Goal: Information Seeking & Learning: Learn about a topic

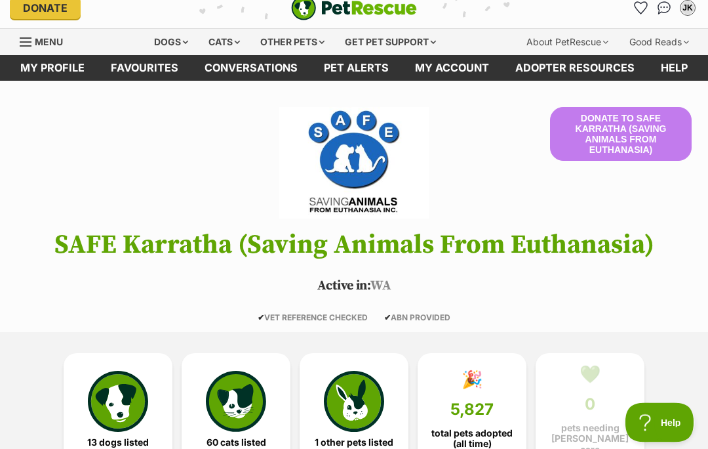
scroll to position [12, 0]
click at [122, 398] on img at bounding box center [118, 401] width 60 height 60
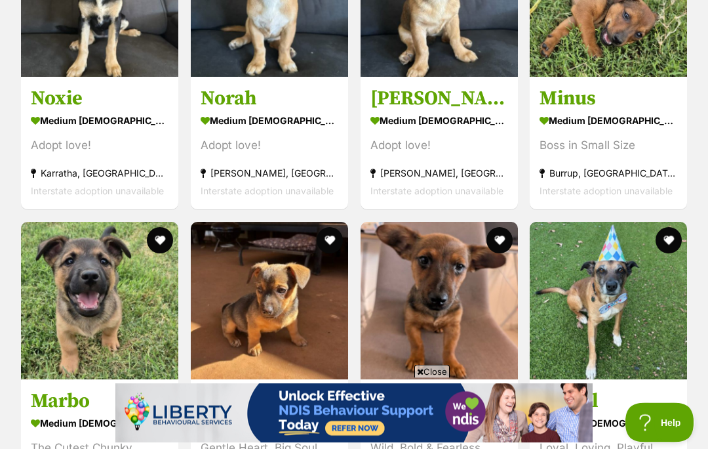
scroll to position [1397, 0]
click at [436, 378] on span "Close" at bounding box center [432, 371] width 35 height 13
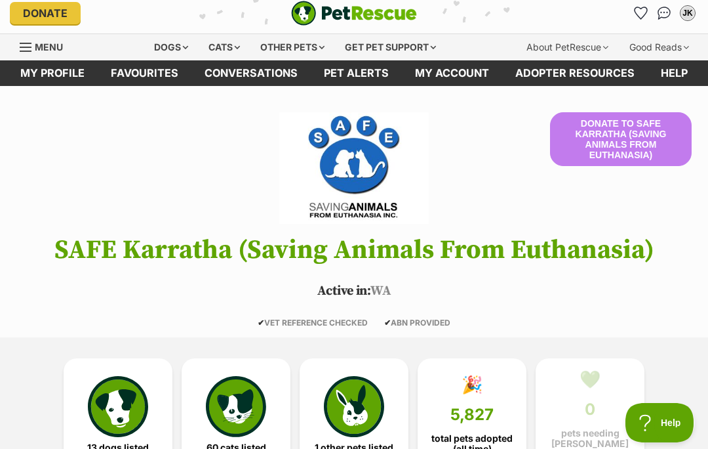
scroll to position [0, 0]
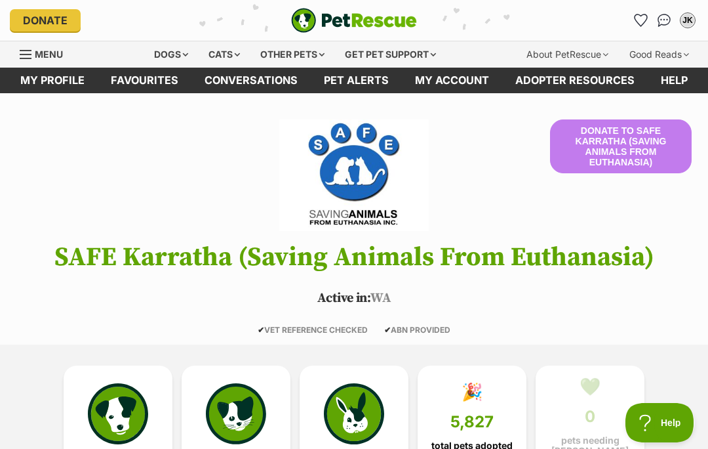
click at [165, 52] on div "Dogs" at bounding box center [171, 54] width 52 height 26
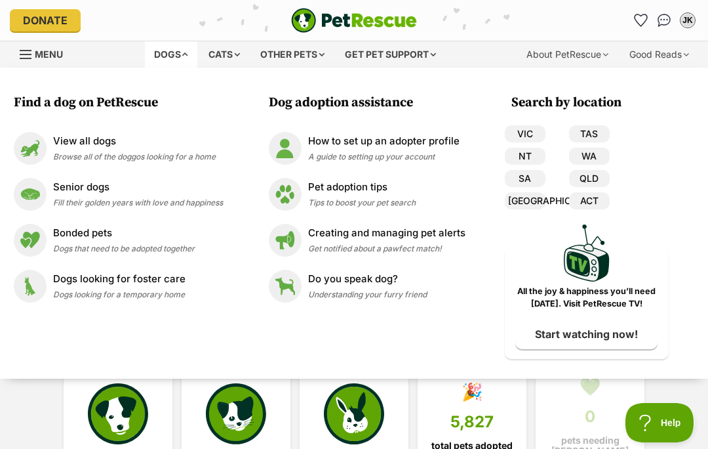
click at [31, 193] on img at bounding box center [30, 194] width 33 height 33
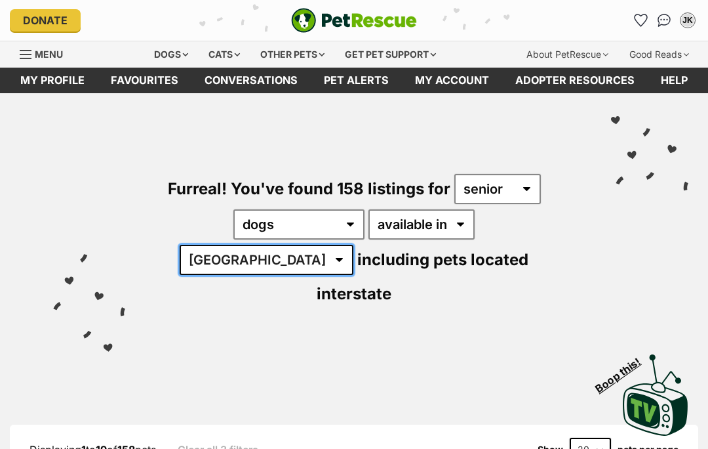
click at [354, 245] on select "Australia ACT NSW NT QLD SA TAS VIC WA" at bounding box center [267, 260] width 174 height 30
select select "WA"
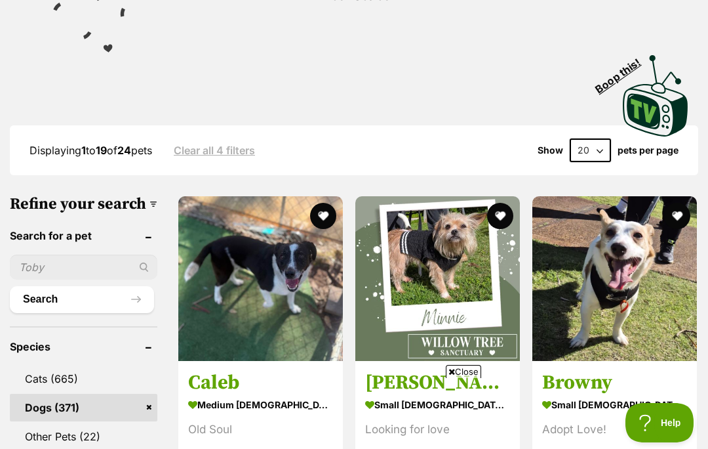
scroll to position [300, 0]
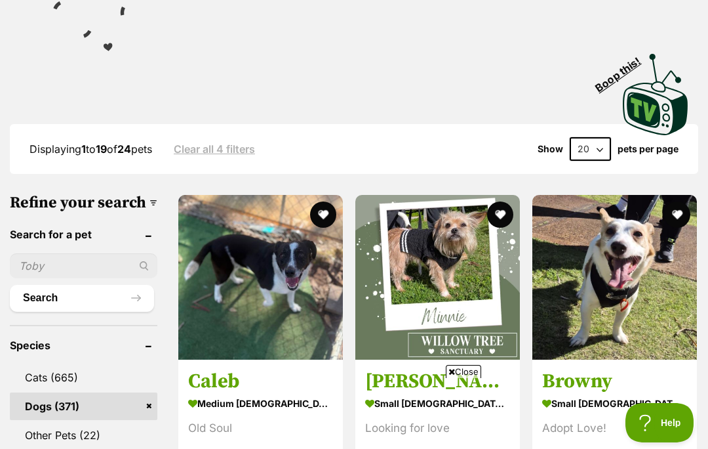
click at [462, 378] on span "Close" at bounding box center [463, 371] width 35 height 13
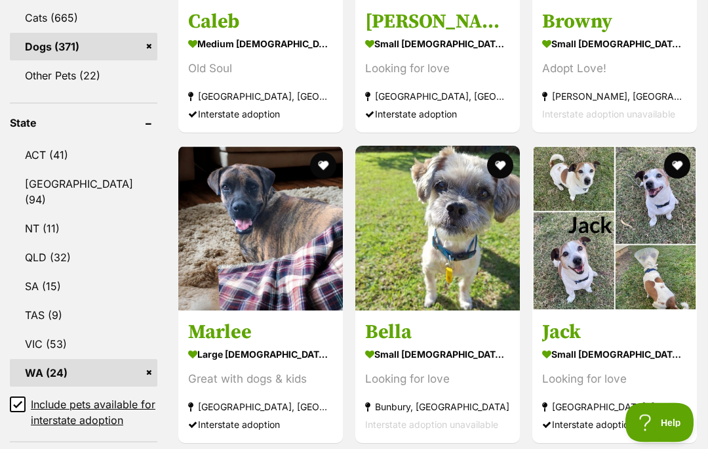
scroll to position [660, 0]
click at [575, 177] on img at bounding box center [615, 228] width 165 height 165
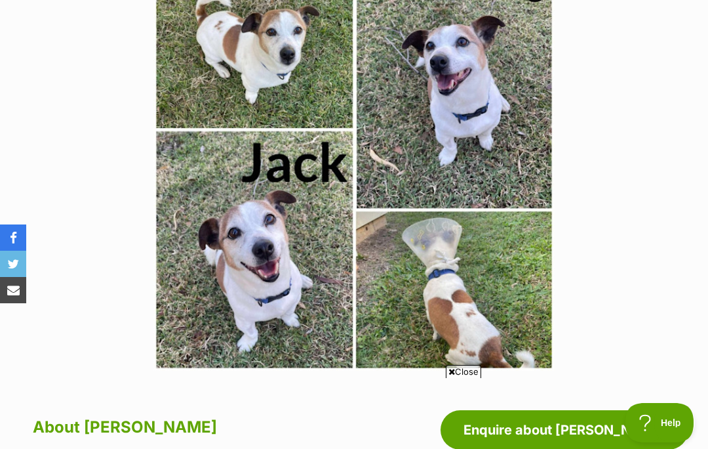
scroll to position [303, 0]
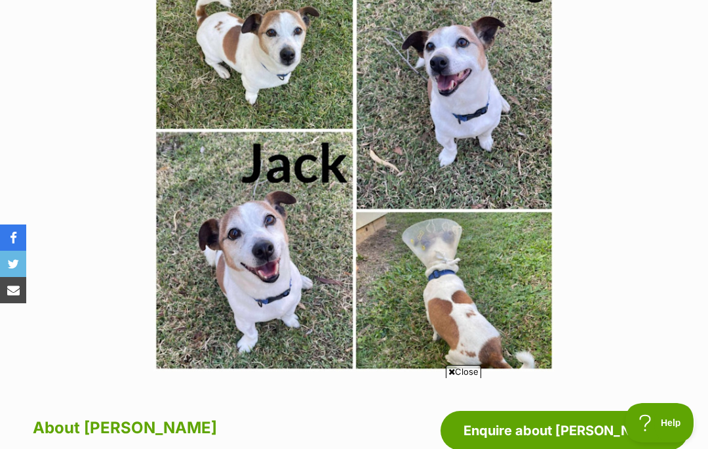
click at [464, 378] on span "Close" at bounding box center [463, 371] width 35 height 13
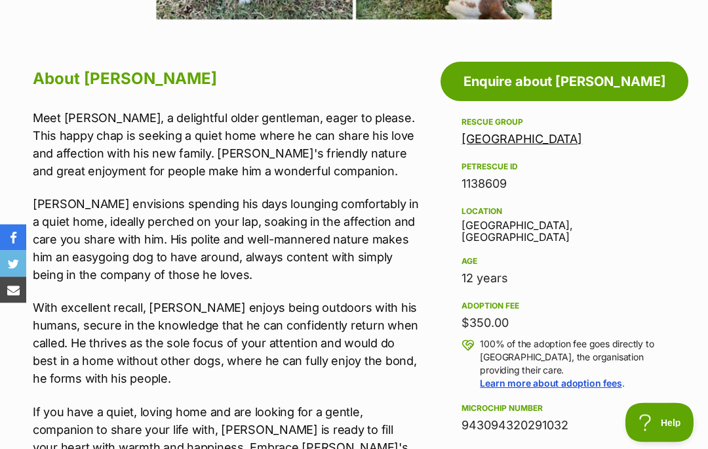
scroll to position [0, 0]
click at [677, 431] on aside "Rescue group Maryborough Animal Refuge PetRescue ID 1138609 Location Maryboroug…" at bounding box center [565, 434] width 248 height 638
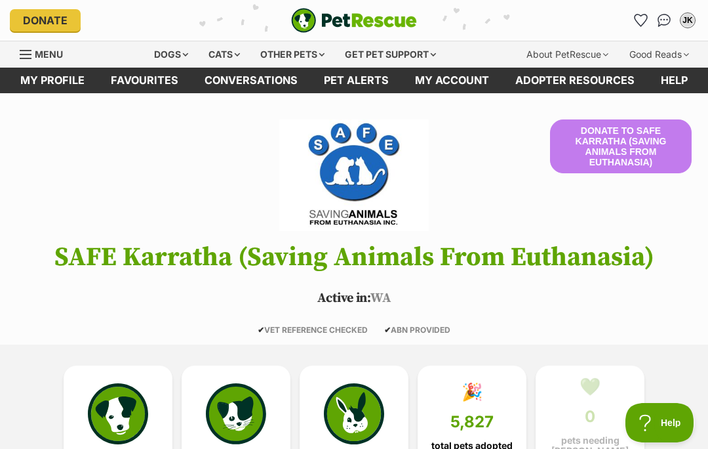
click at [168, 45] on div "Dogs" at bounding box center [171, 54] width 52 height 26
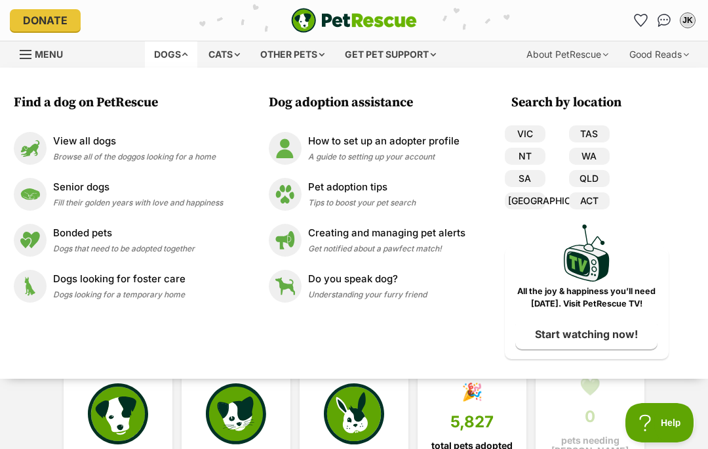
click at [30, 142] on img at bounding box center [30, 148] width 33 height 33
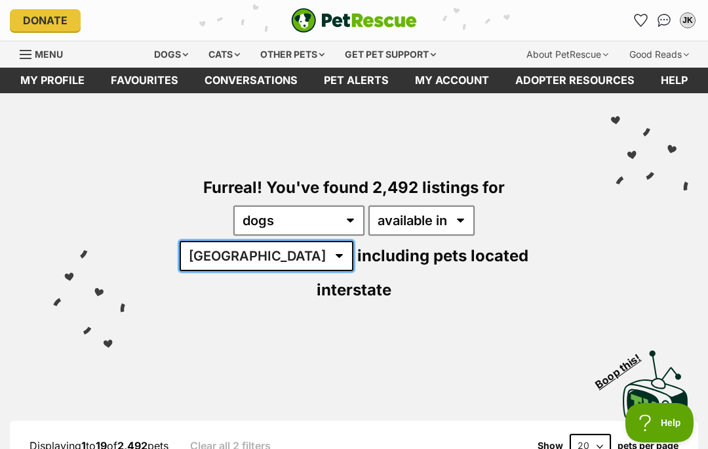
click at [354, 241] on select "Australia ACT NSW NT QLD SA TAS VIC WA" at bounding box center [267, 256] width 174 height 30
select select "WA"
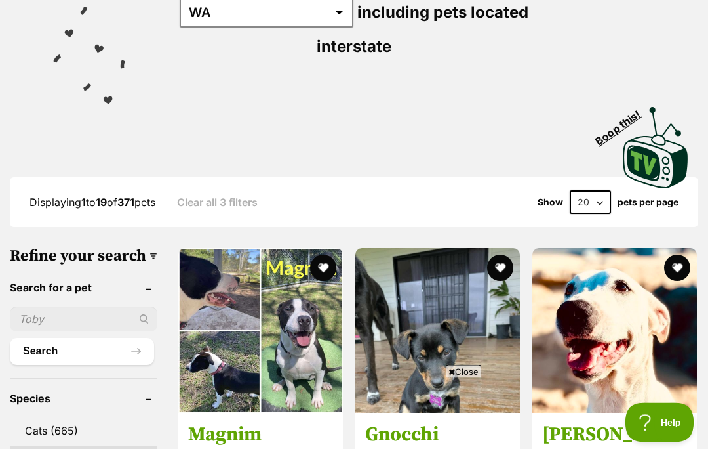
scroll to position [244, 0]
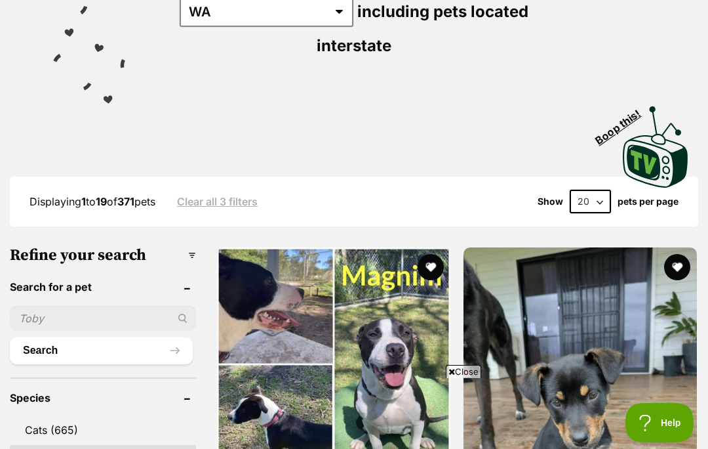
click at [462, 378] on span "Close" at bounding box center [463, 371] width 35 height 13
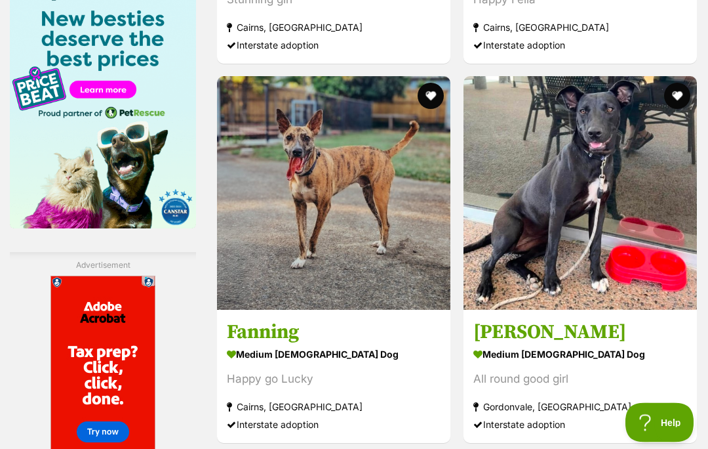
scroll to position [2109, 0]
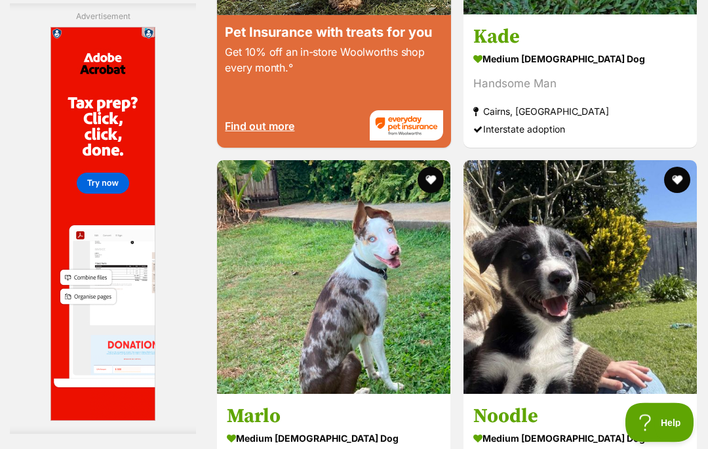
scroll to position [2783, 0]
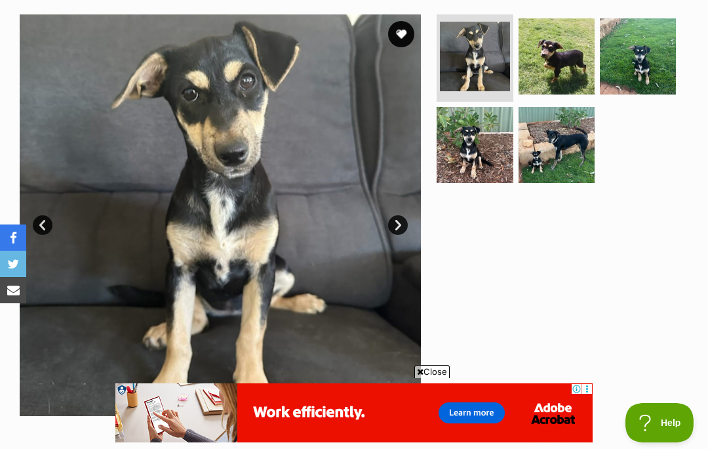
scroll to position [259, 0]
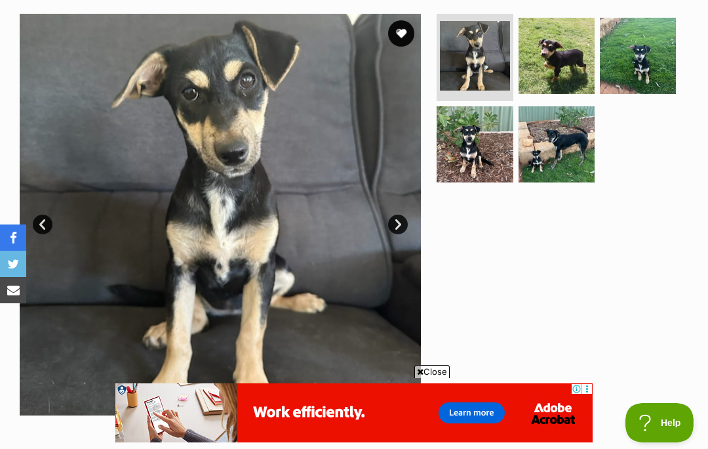
click at [436, 378] on span "Close" at bounding box center [432, 371] width 35 height 13
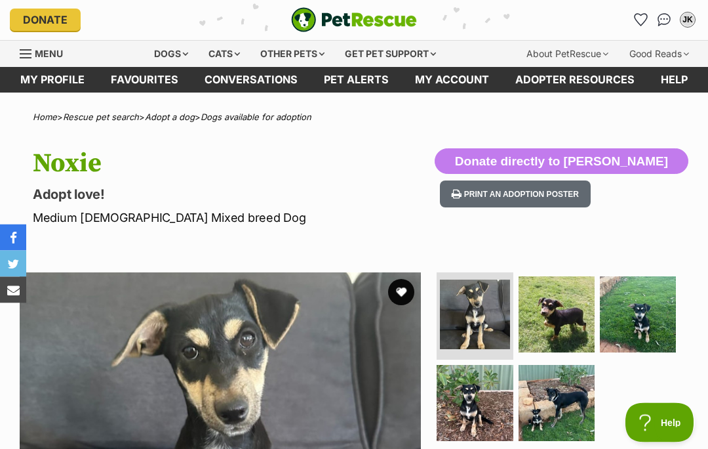
scroll to position [0, 0]
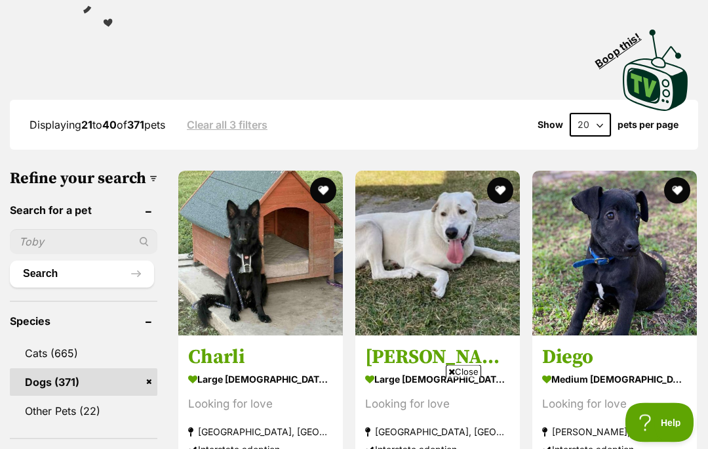
scroll to position [323, 0]
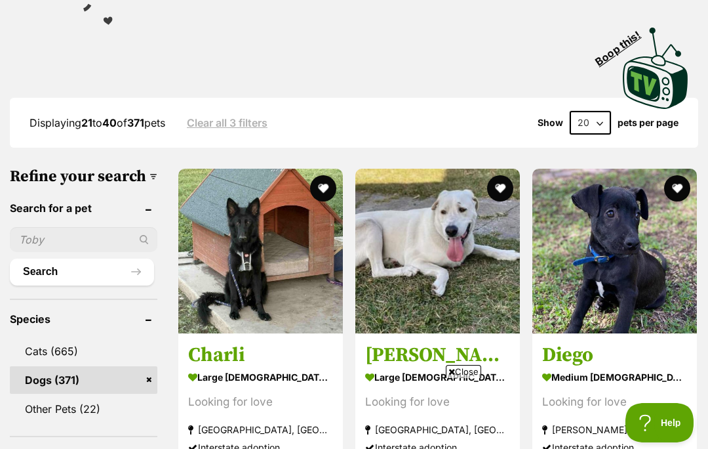
click at [471, 378] on span "Close" at bounding box center [463, 371] width 35 height 13
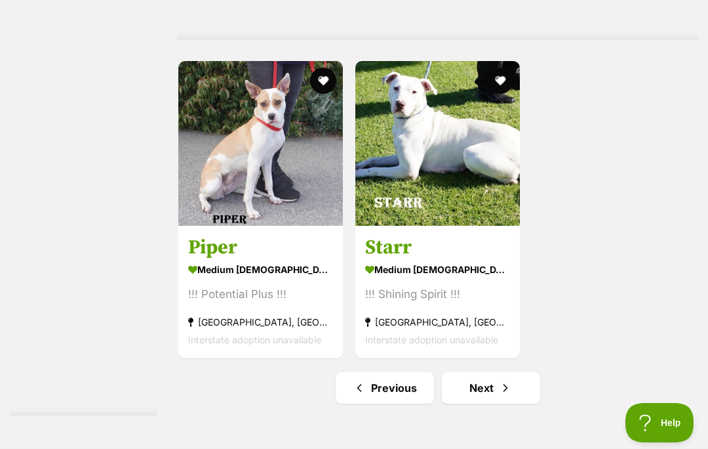
scroll to position [2658, 0]
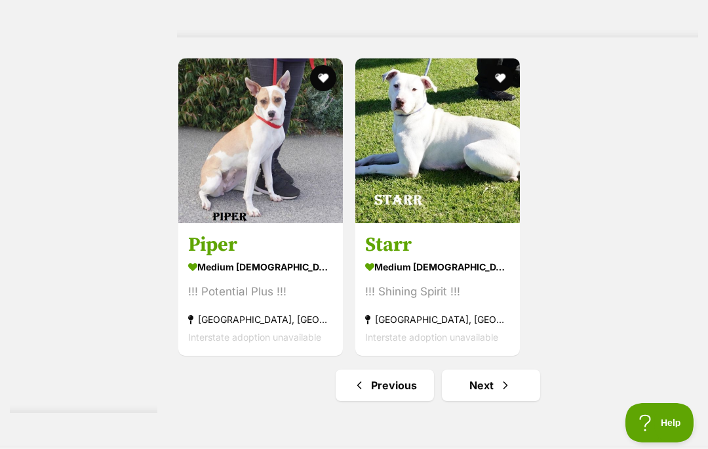
click at [467, 401] on link "Next" at bounding box center [491, 384] width 98 height 31
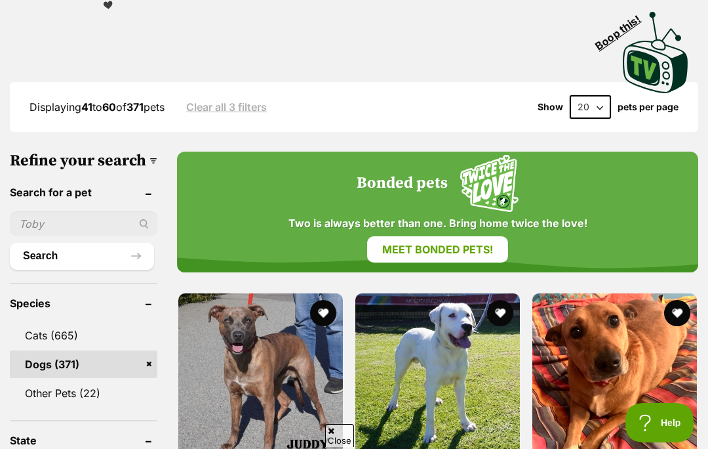
click at [333, 447] on span "Close" at bounding box center [339, 435] width 29 height 23
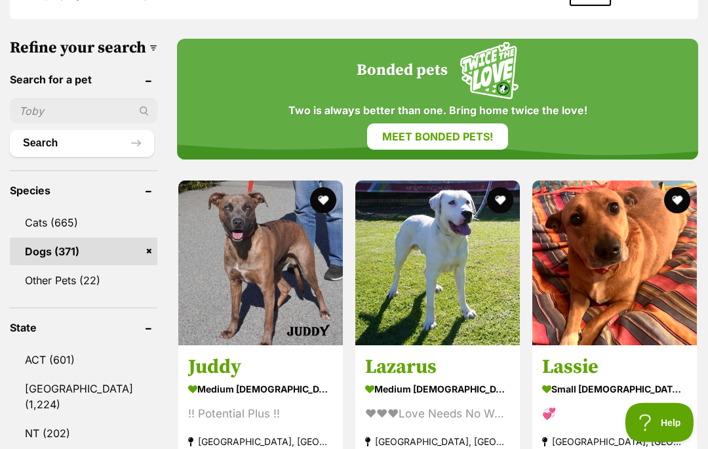
scroll to position [451, 0]
click at [631, 279] on img at bounding box center [615, 262] width 165 height 165
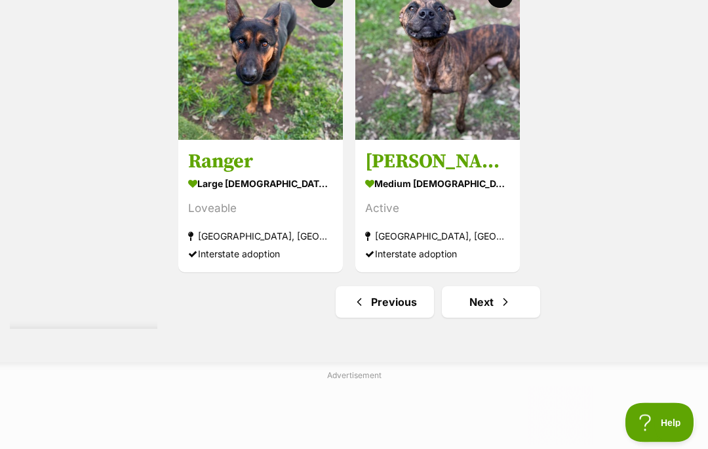
scroll to position [2883, 0]
click at [467, 317] on link "Next" at bounding box center [491, 300] width 98 height 31
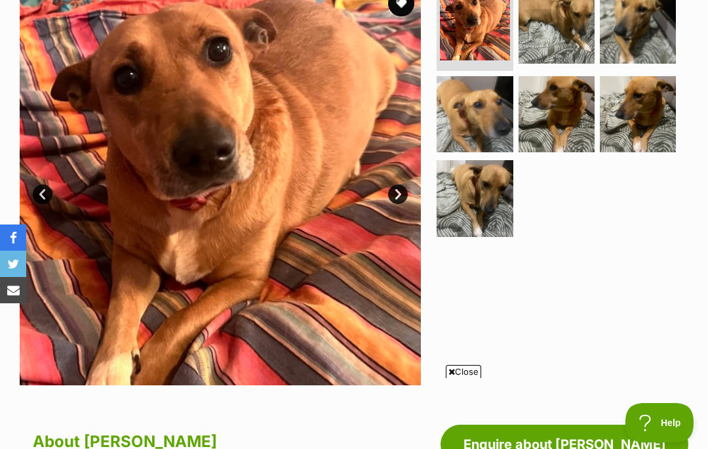
click at [652, 285] on div at bounding box center [561, 184] width 255 height 401
click at [467, 378] on span "Close" at bounding box center [463, 371] width 35 height 13
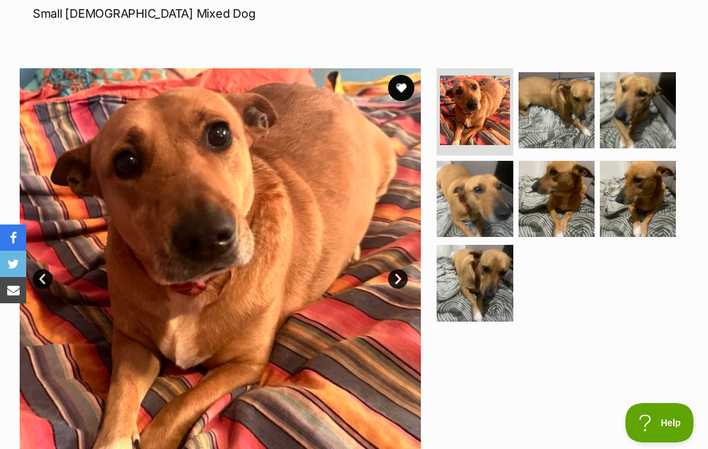
scroll to position [204, 0]
click at [402, 276] on link "Next" at bounding box center [398, 280] width 20 height 20
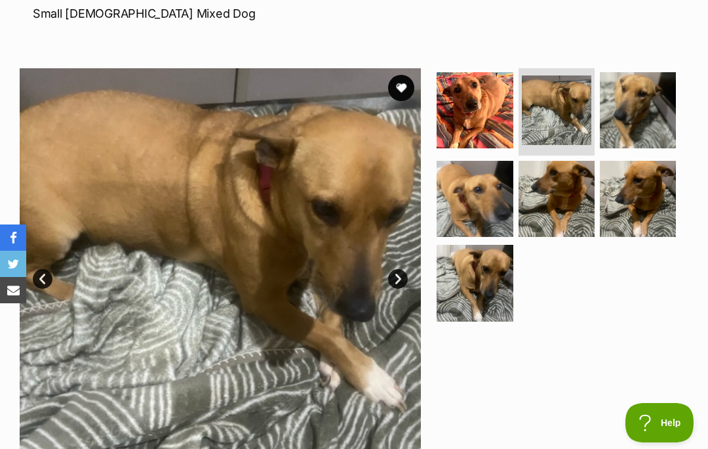
click at [401, 272] on link "Next" at bounding box center [398, 279] width 20 height 20
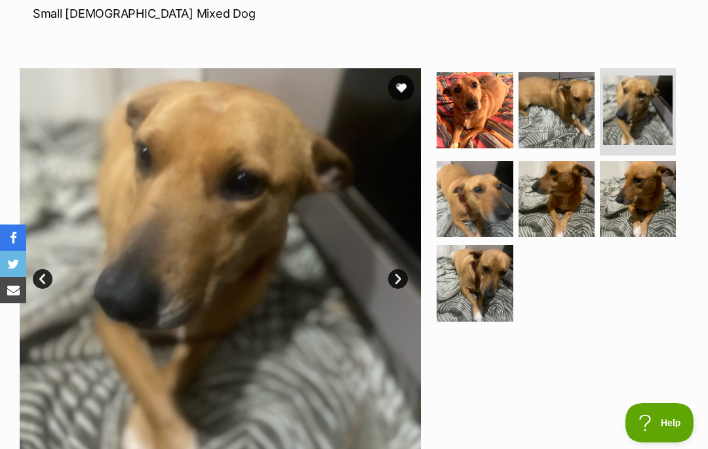
click at [397, 274] on link "Next" at bounding box center [398, 279] width 20 height 20
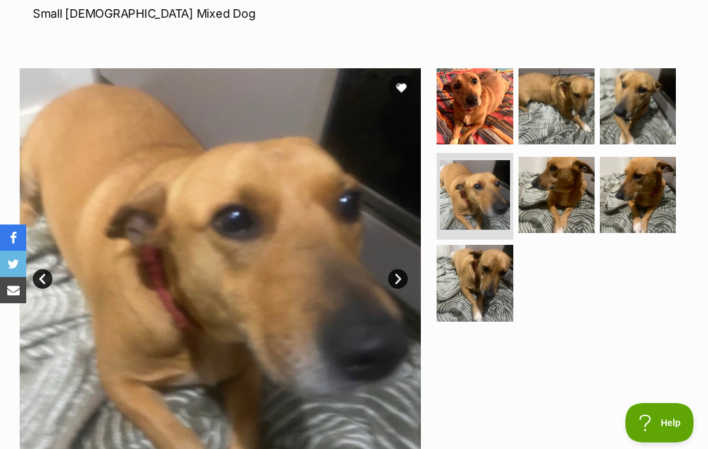
click at [403, 270] on link "Next" at bounding box center [398, 279] width 20 height 20
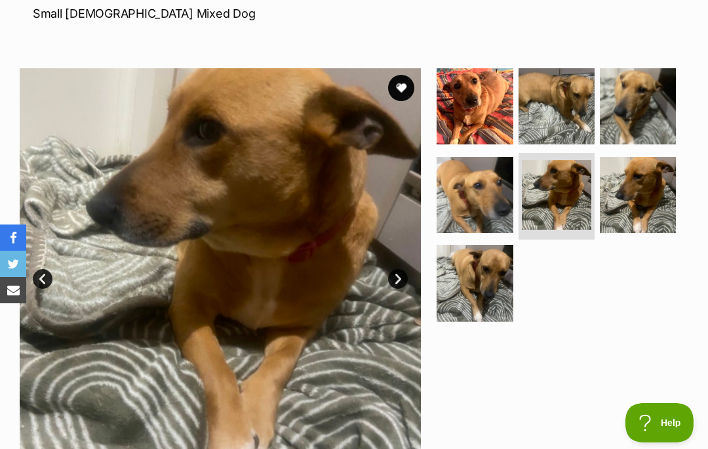
click at [400, 272] on link "Next" at bounding box center [398, 279] width 20 height 20
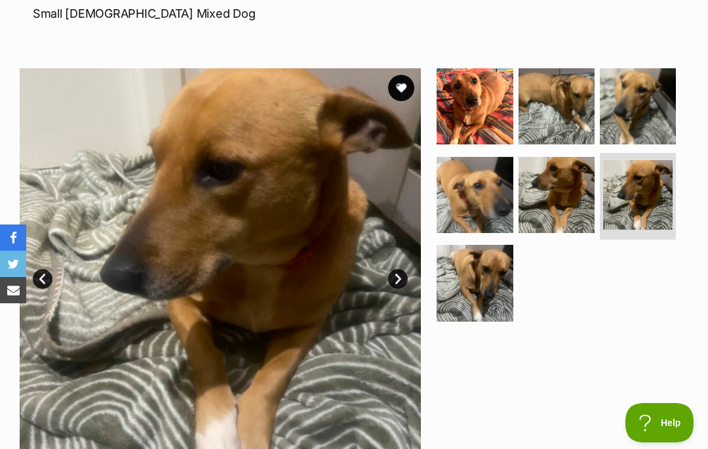
click at [403, 271] on link "Next" at bounding box center [398, 279] width 20 height 20
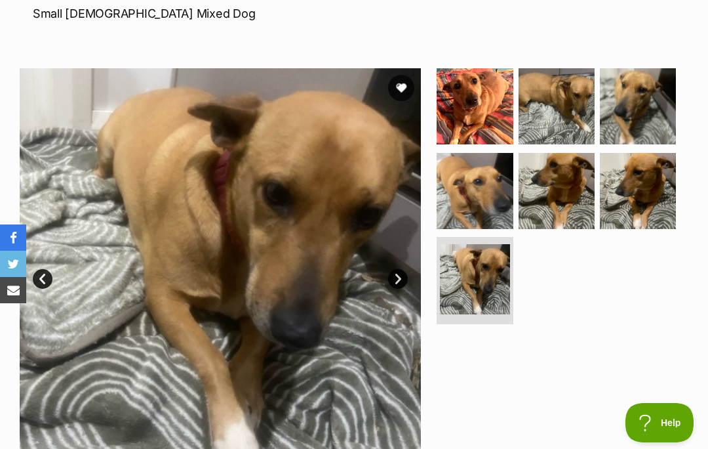
click at [395, 277] on link "Next" at bounding box center [398, 279] width 20 height 20
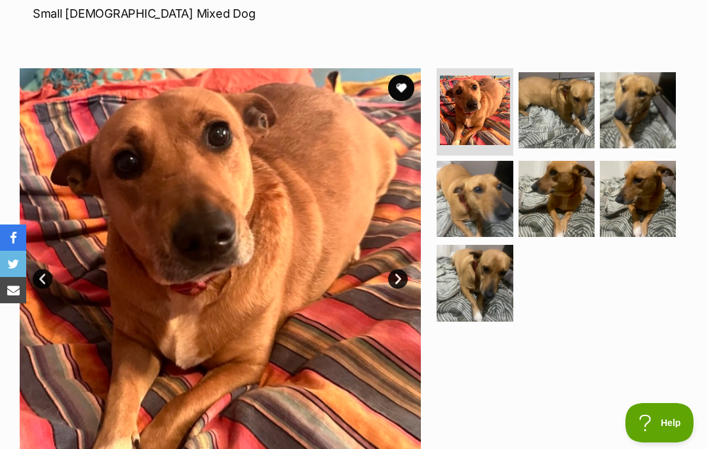
click at [397, 269] on link "Next" at bounding box center [398, 279] width 20 height 20
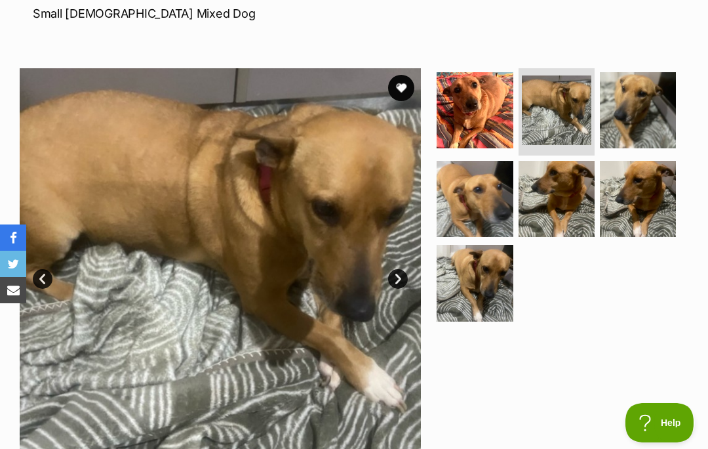
click at [43, 269] on link "Prev" at bounding box center [43, 279] width 20 height 20
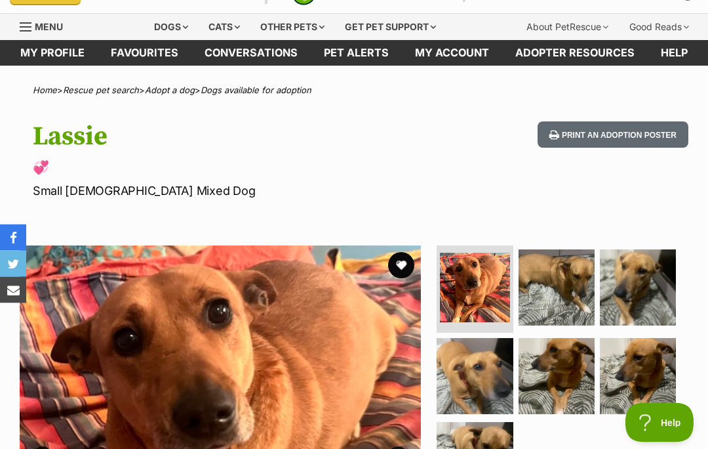
scroll to position [0, 0]
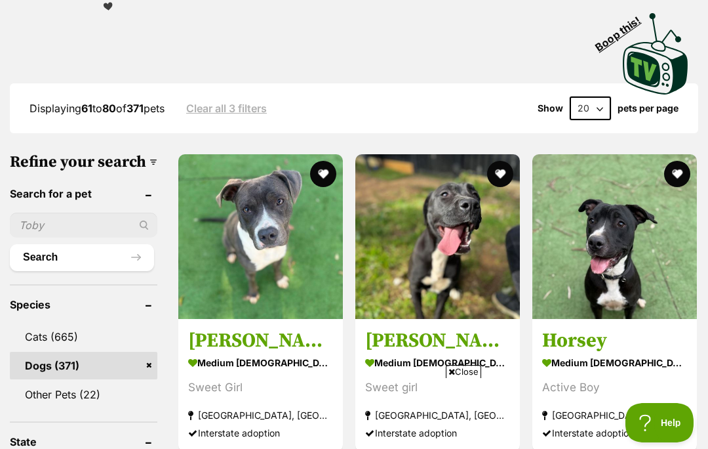
click at [462, 378] on span "Close" at bounding box center [463, 371] width 35 height 13
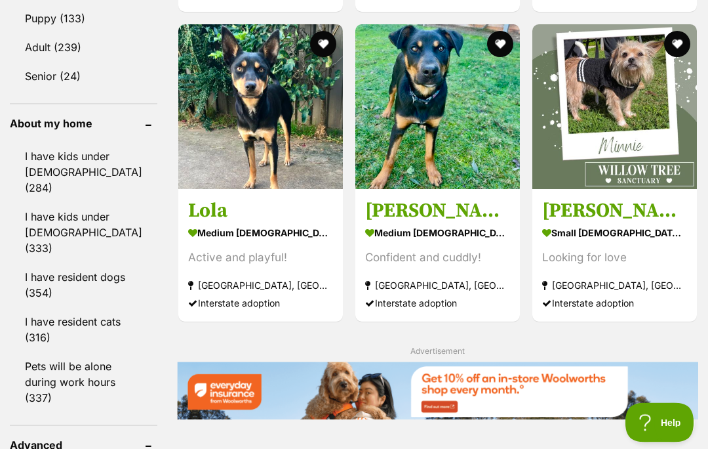
scroll to position [1523, 0]
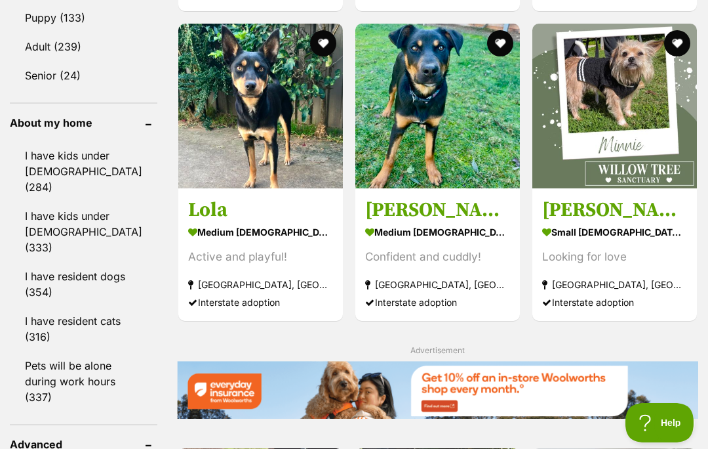
click at [603, 152] on img at bounding box center [615, 106] width 165 height 165
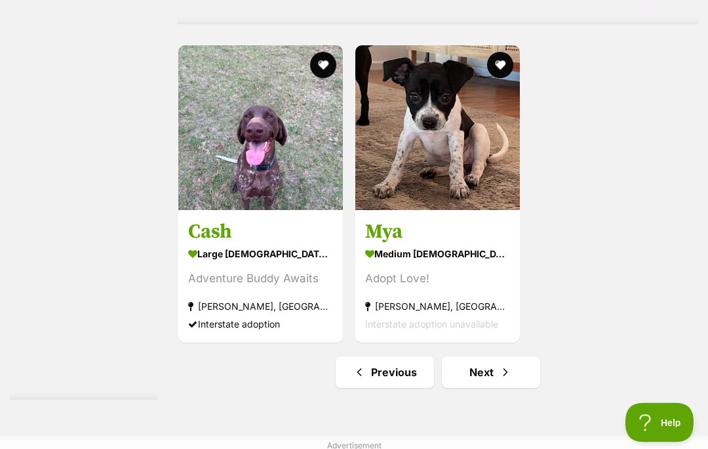
scroll to position [2671, 0]
click at [462, 388] on link "Next" at bounding box center [491, 371] width 98 height 31
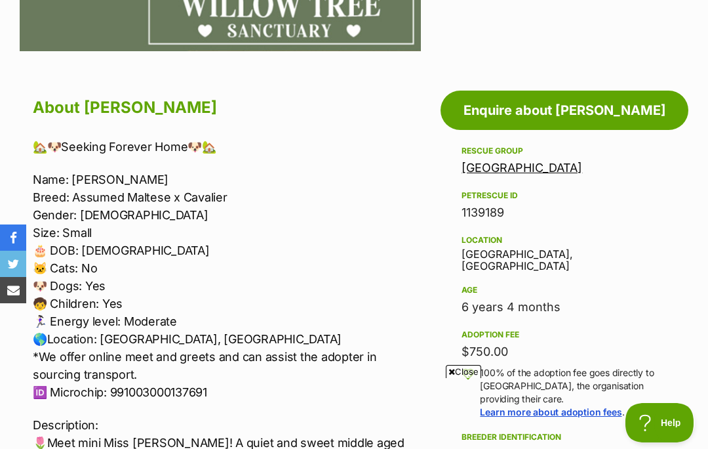
click at [457, 378] on span "Close" at bounding box center [463, 371] width 35 height 13
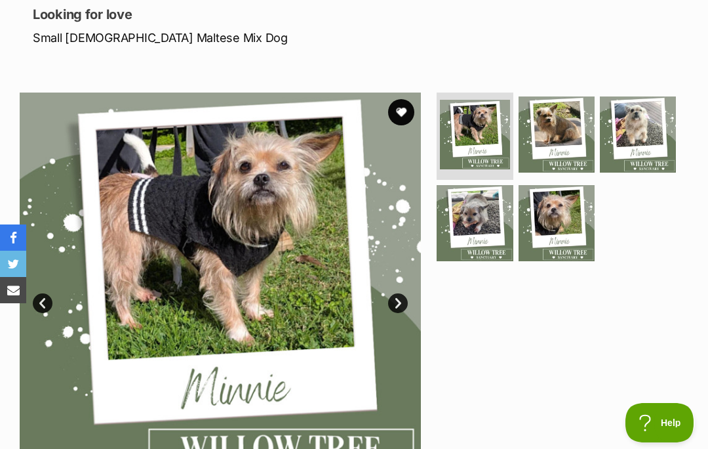
scroll to position [184, 0]
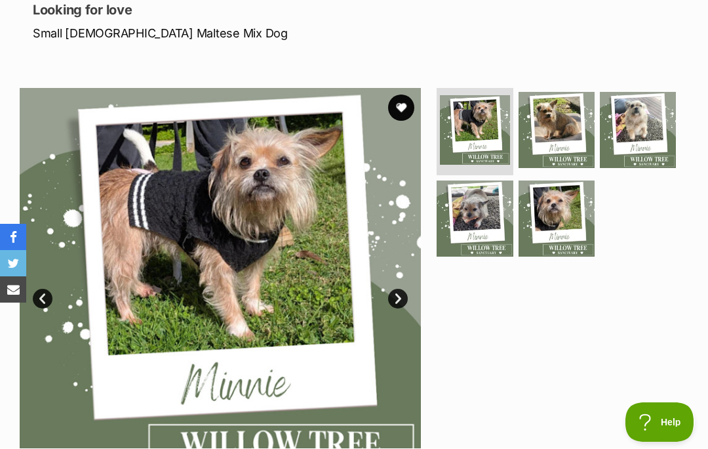
click at [398, 299] on link "Next" at bounding box center [398, 299] width 20 height 20
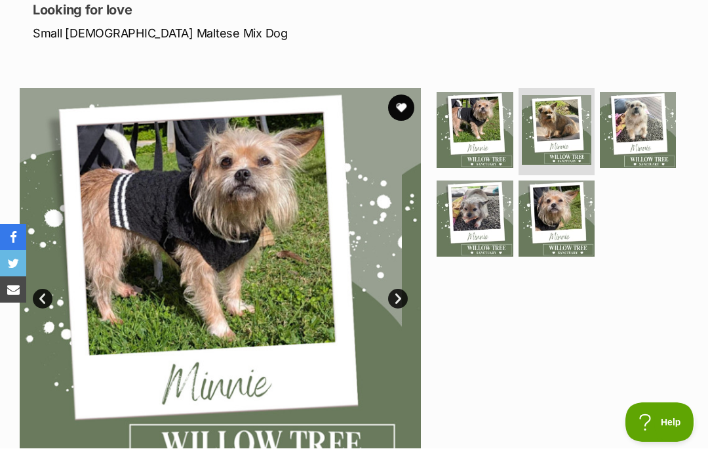
scroll to position [185, 0]
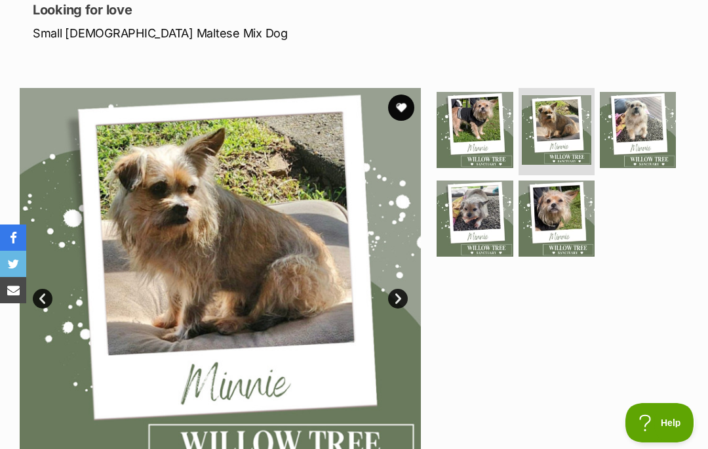
click at [395, 291] on link "Next" at bounding box center [398, 299] width 20 height 20
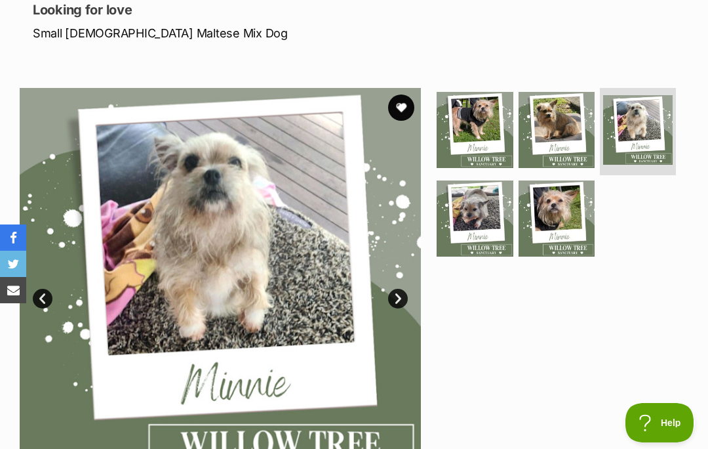
click at [398, 292] on link "Next" at bounding box center [398, 299] width 20 height 20
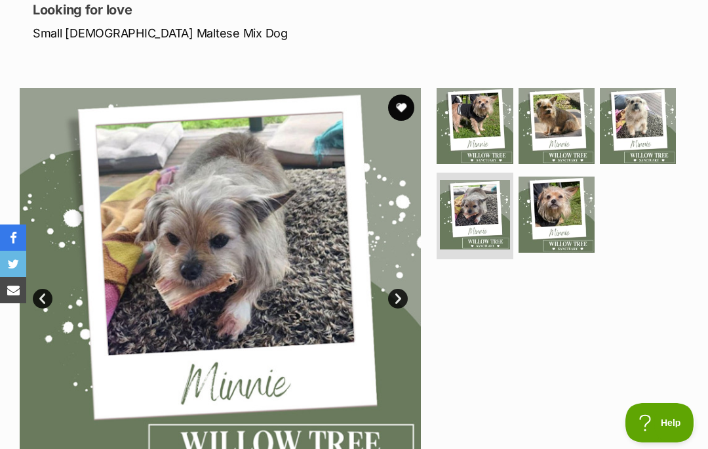
click at [400, 289] on link "Next" at bounding box center [398, 299] width 20 height 20
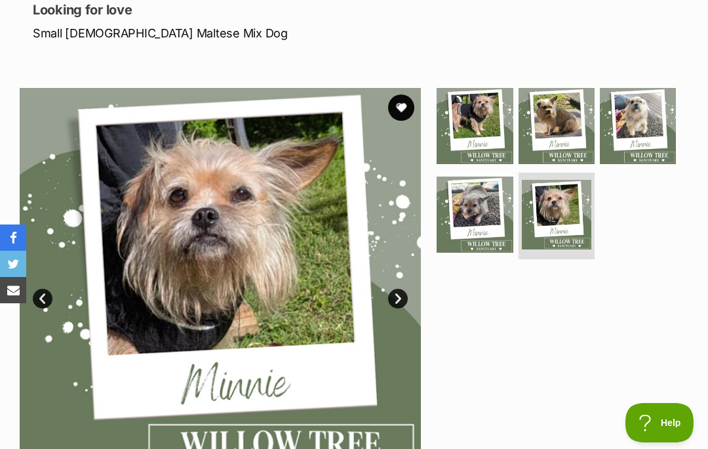
click at [49, 291] on link "Prev" at bounding box center [43, 299] width 20 height 20
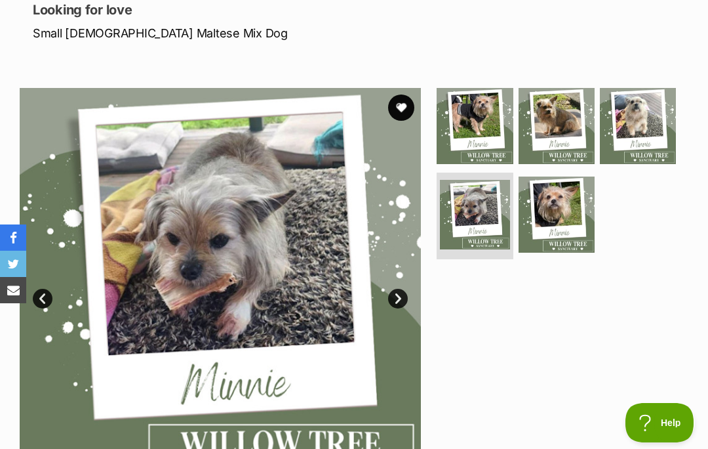
click at [51, 297] on link "Prev" at bounding box center [43, 299] width 20 height 20
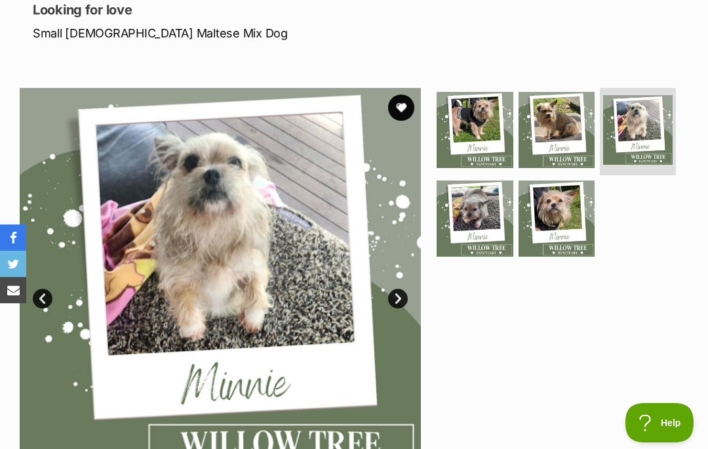
click at [57, 290] on img at bounding box center [220, 288] width 401 height 401
click at [52, 289] on img at bounding box center [220, 288] width 401 height 401
click at [49, 288] on img at bounding box center [220, 288] width 401 height 401
click at [45, 289] on link "Prev" at bounding box center [43, 299] width 20 height 20
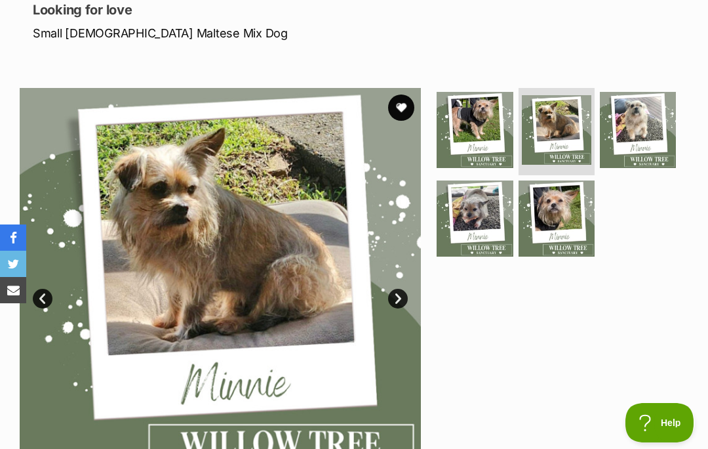
click at [49, 291] on link "Prev" at bounding box center [43, 299] width 20 height 20
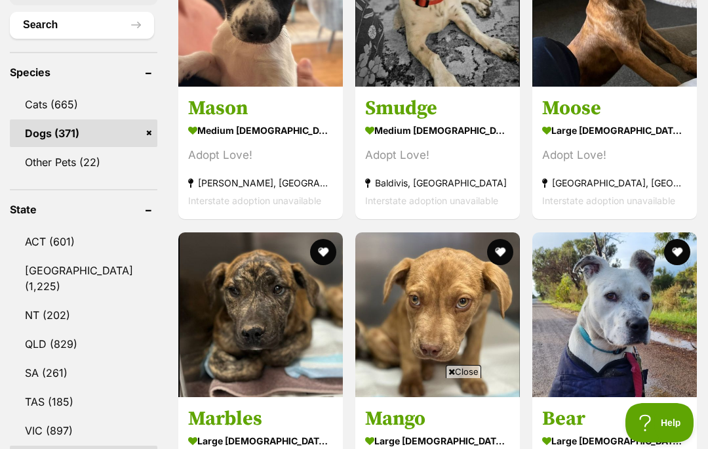
scroll to position [583, 0]
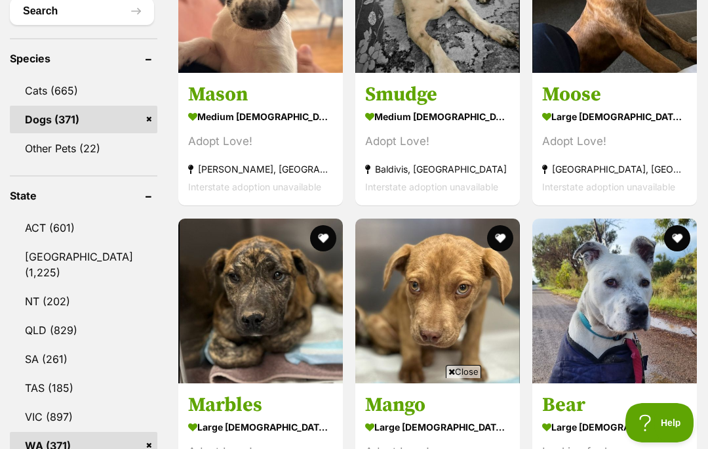
click at [459, 378] on span "Close" at bounding box center [463, 371] width 35 height 13
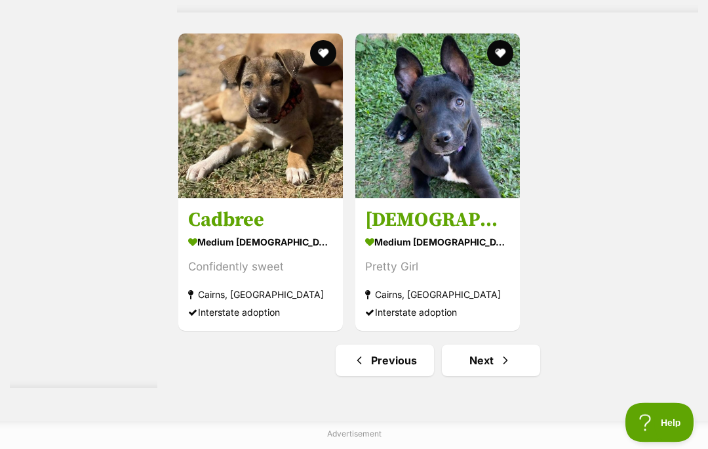
scroll to position [2683, 0]
click at [461, 376] on link "Next" at bounding box center [491, 359] width 98 height 31
